Goal: Find specific page/section: Find specific page/section

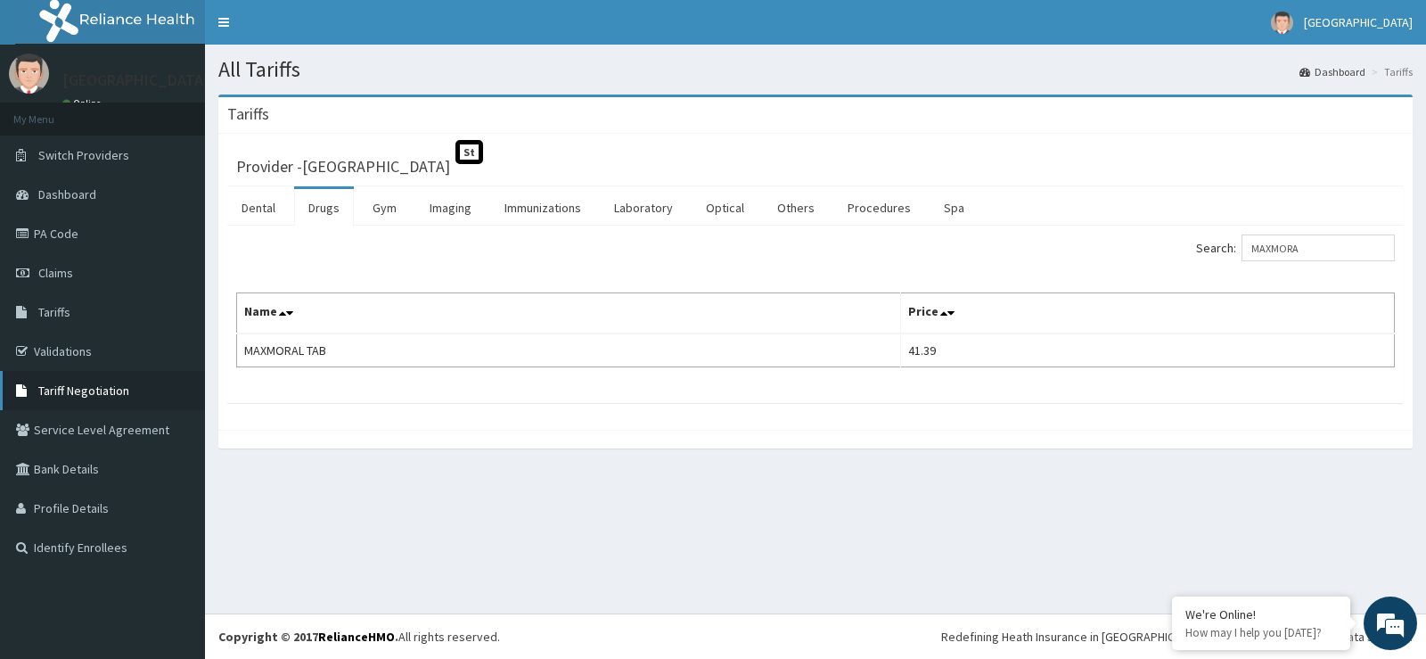
click at [122, 392] on span "Tariff Negotiation" at bounding box center [83, 390] width 91 height 16
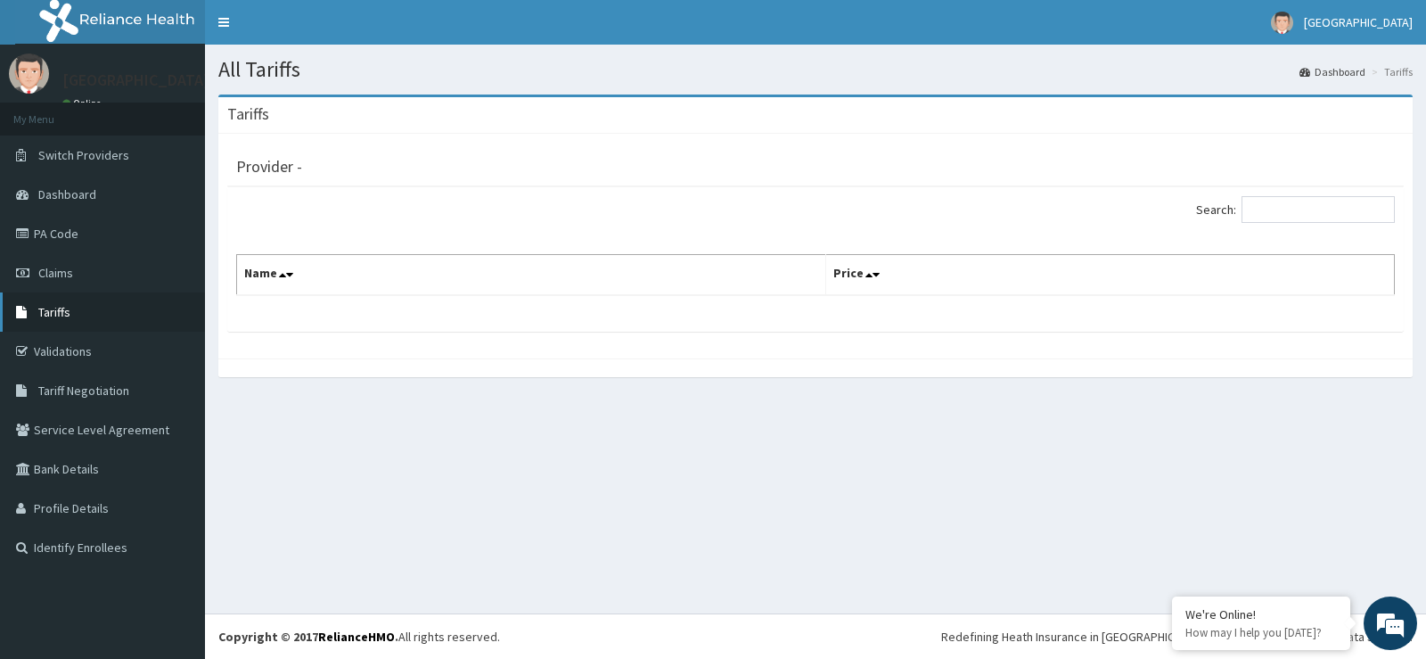
click at [111, 313] on link "Tariffs" at bounding box center [102, 311] width 205 height 39
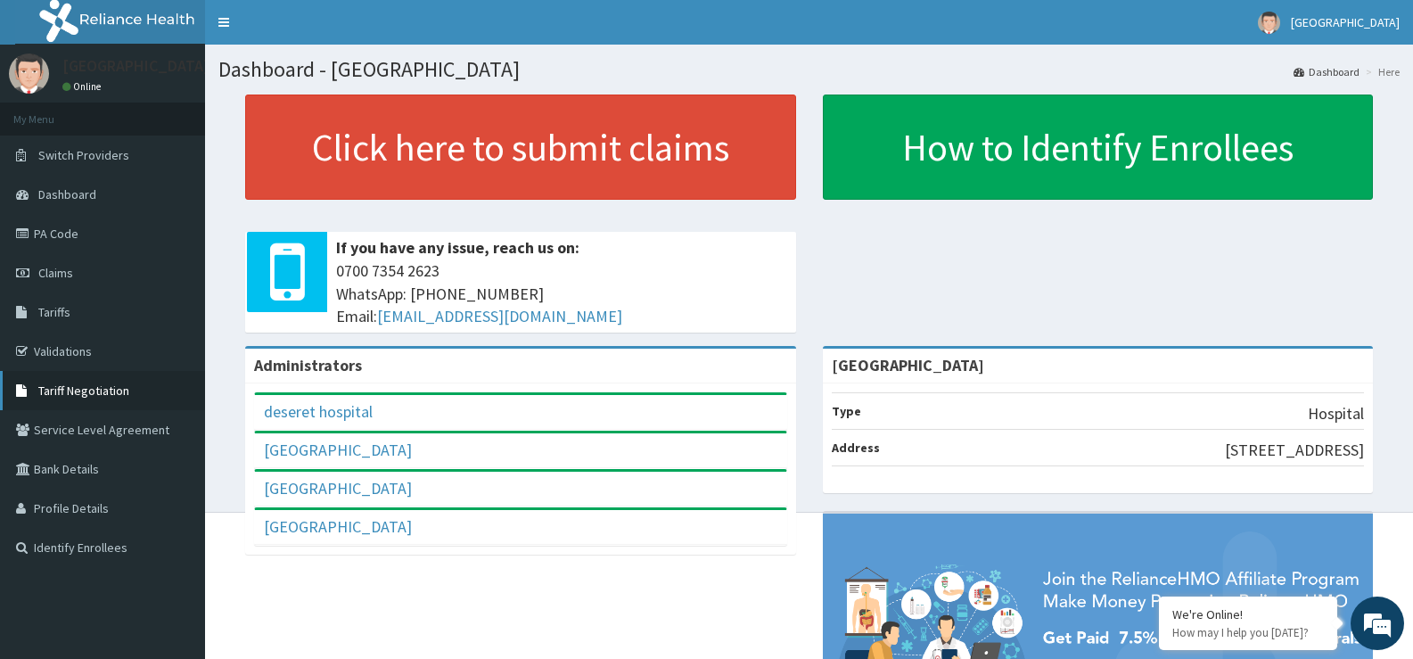
click at [110, 392] on span "Tariff Negotiation" at bounding box center [83, 390] width 91 height 16
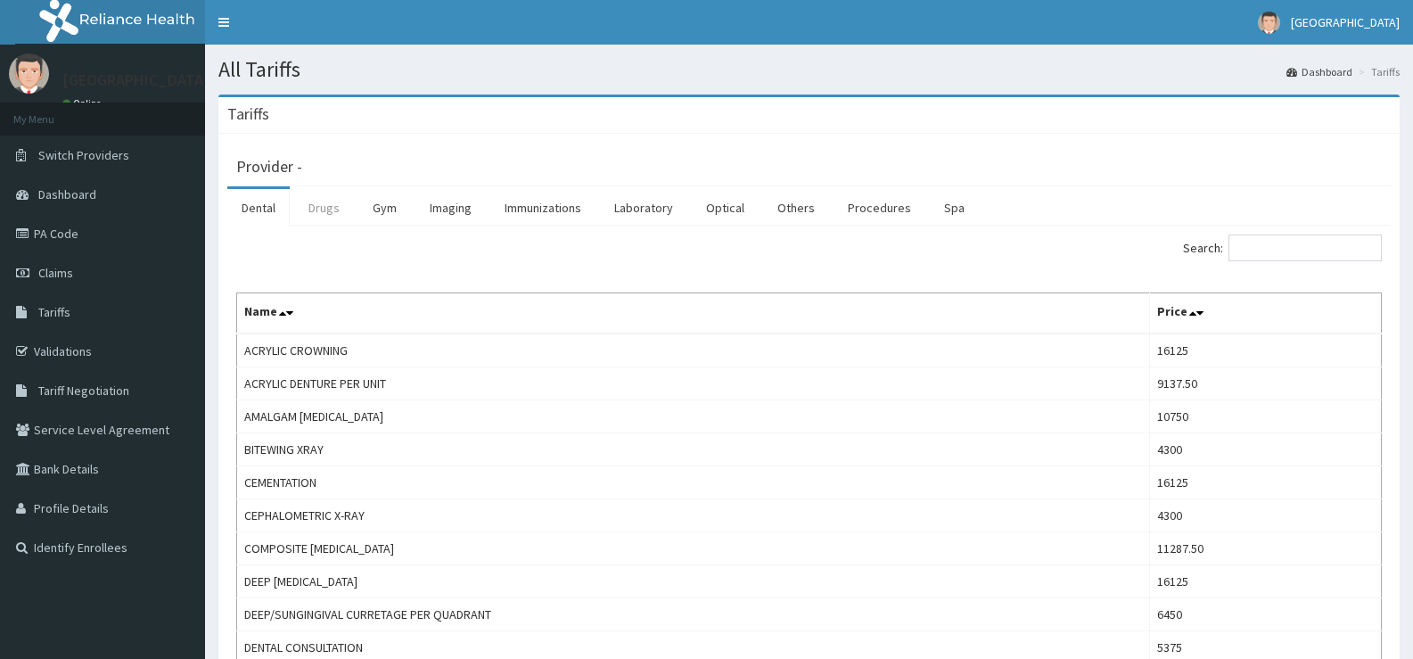
click at [322, 211] on link "Drugs" at bounding box center [324, 207] width 60 height 37
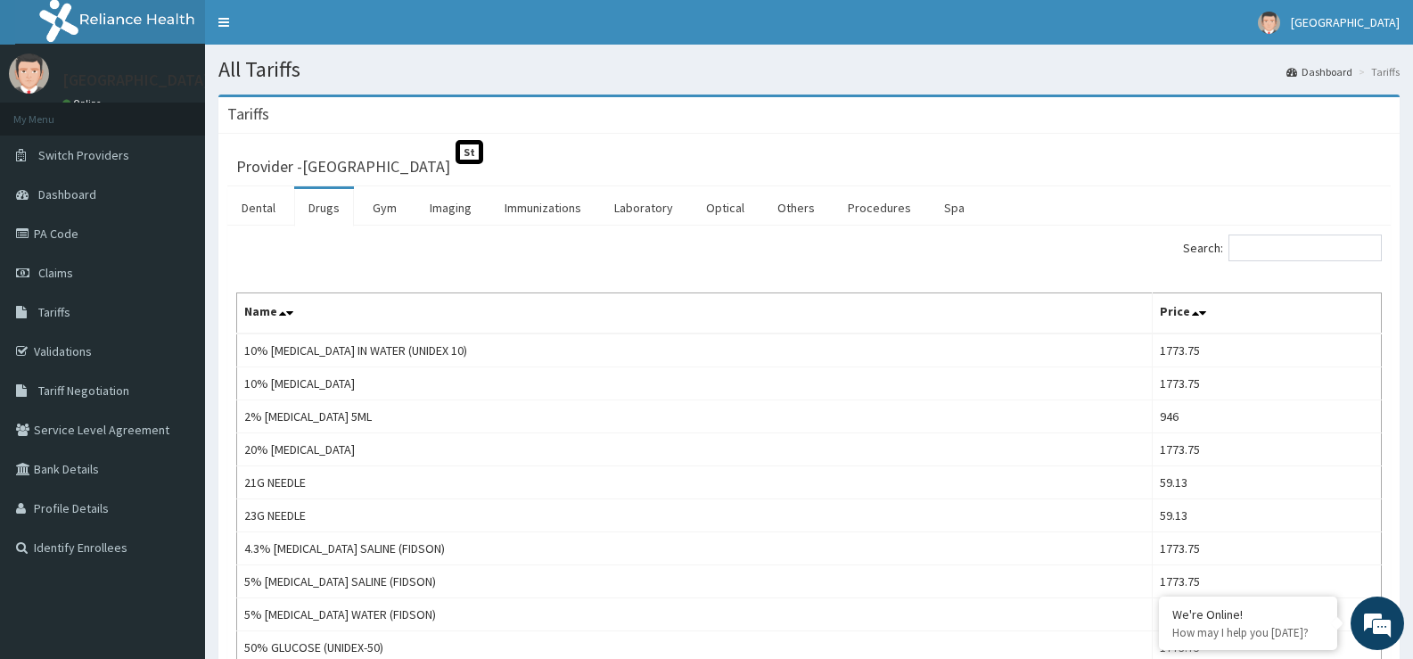
click at [327, 208] on link "Drugs" at bounding box center [324, 207] width 60 height 37
click at [1294, 246] on input "Search:" at bounding box center [1305, 247] width 153 height 27
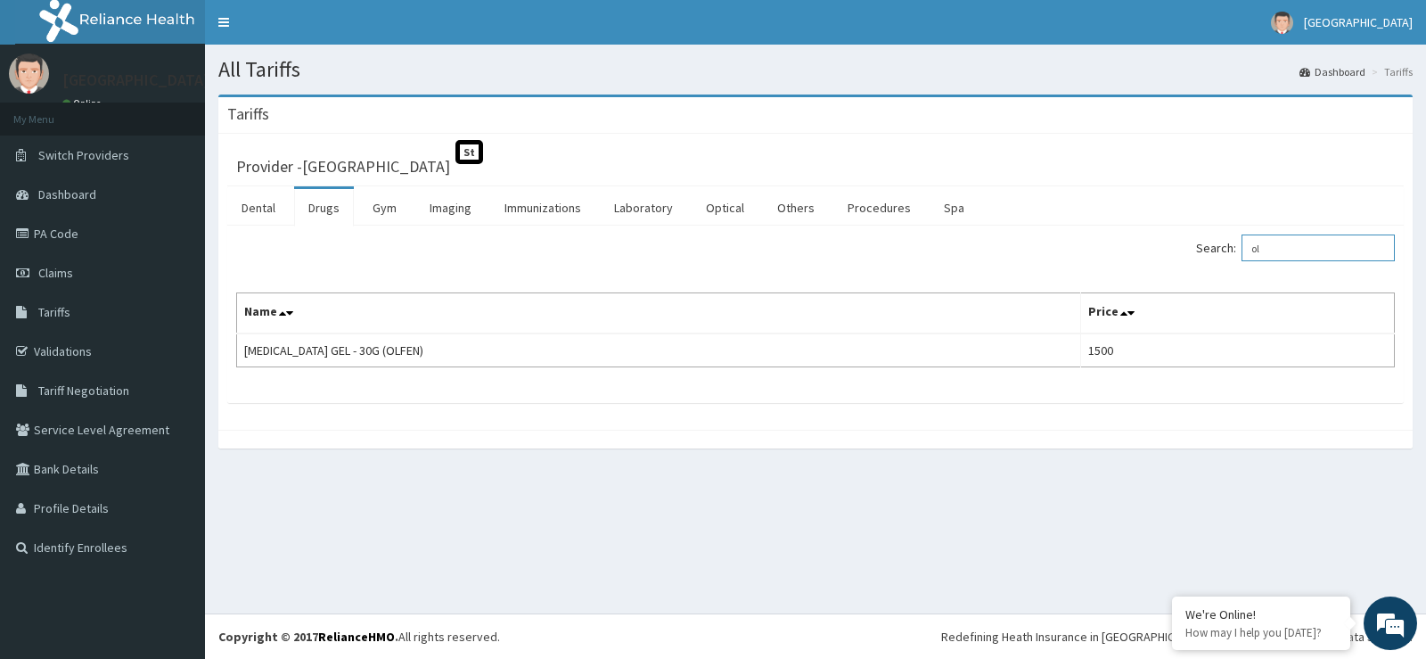
type input "o"
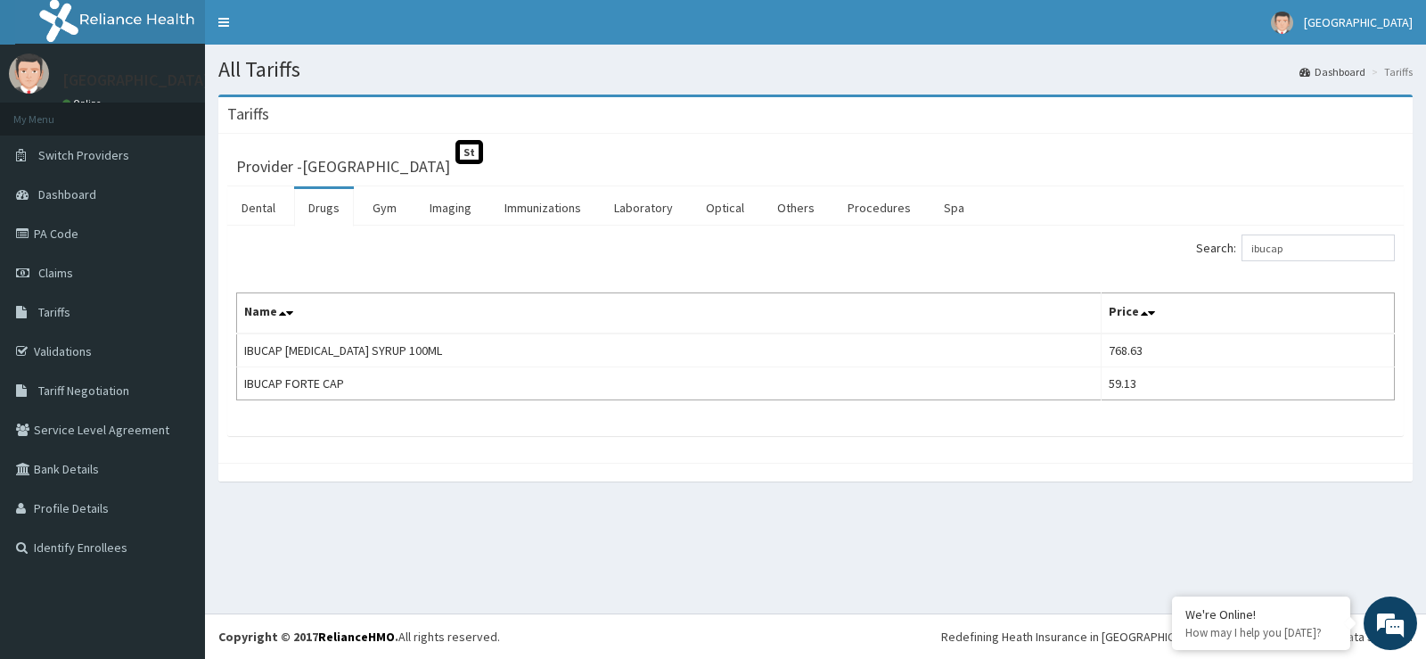
click at [492, 535] on div "All Tariffs Dashboard Tariffs Tariffs Provider - Deseret International Hospital…" at bounding box center [815, 329] width 1221 height 569
drag, startPoint x: 1325, startPoint y: 245, endPoint x: 1154, endPoint y: 291, distance: 177.1
click at [1155, 291] on div "Search: ibucap Name Price IBUCAP COLD AND FLU SYRUP 100ML 768.63 IBUCAP FORTE C…" at bounding box center [815, 317] width 1159 height 166
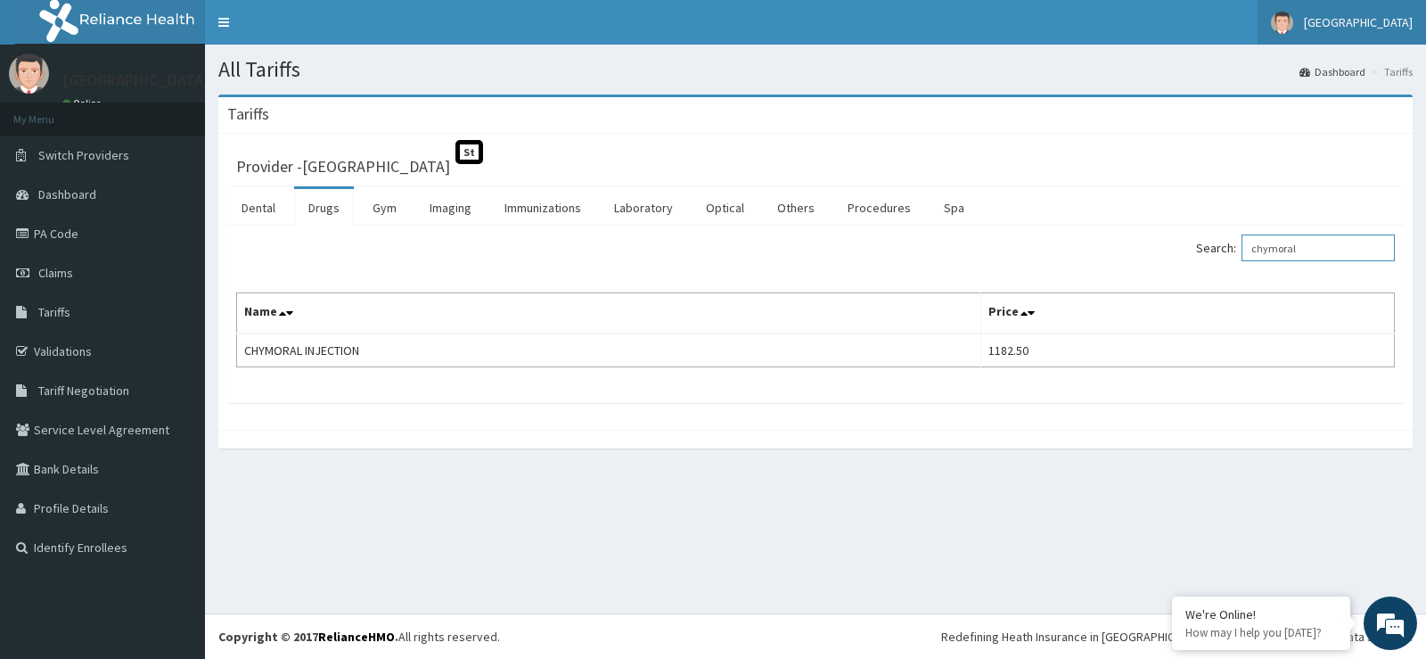
type input "chymoral"
click at [70, 385] on span "Tariff Negotiation" at bounding box center [83, 390] width 91 height 16
